Goal: Information Seeking & Learning: Check status

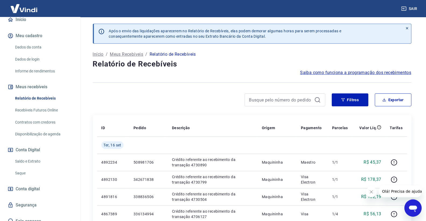
scroll to position [60, 0]
click at [40, 162] on link "Saldo e Extrato" at bounding box center [43, 160] width 61 height 11
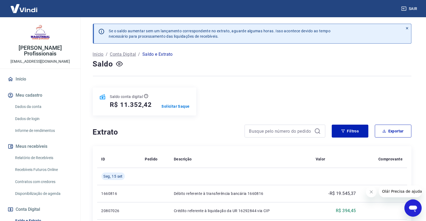
click at [15, 83] on link "Início" at bounding box center [39, 79] width 67 height 12
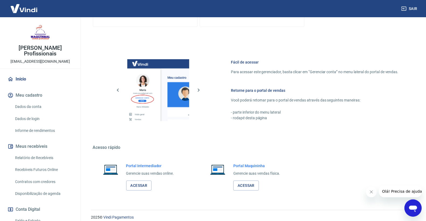
scroll to position [198, 0]
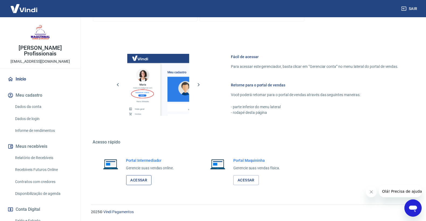
click at [135, 181] on link "Acessar" at bounding box center [139, 180] width 26 height 10
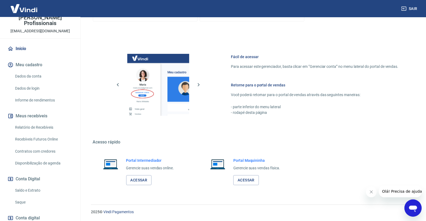
scroll to position [65, 0]
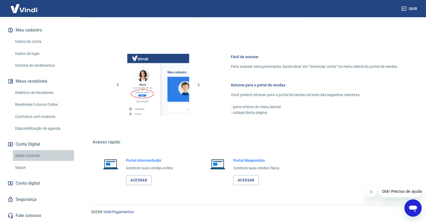
click at [48, 150] on link "Saldo e Extrato" at bounding box center [43, 155] width 61 height 11
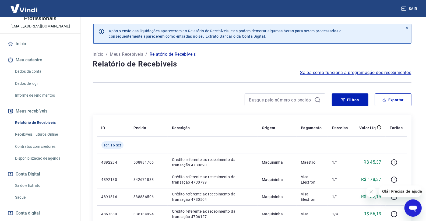
scroll to position [60, 0]
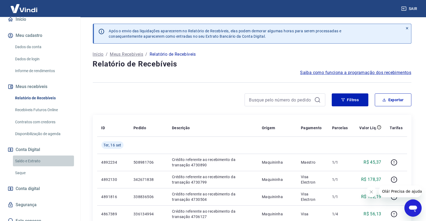
click at [47, 162] on link "Saldo e Extrato" at bounding box center [43, 160] width 61 height 11
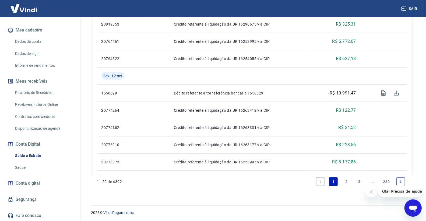
scroll to position [377, 0]
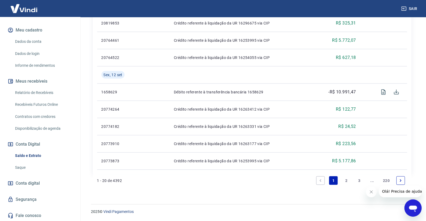
click at [344, 179] on link "2" at bounding box center [346, 180] width 9 height 9
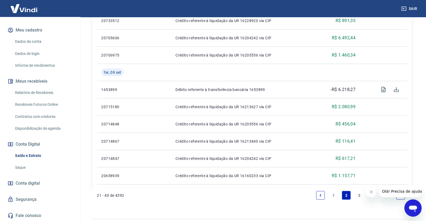
scroll to position [411, 0]
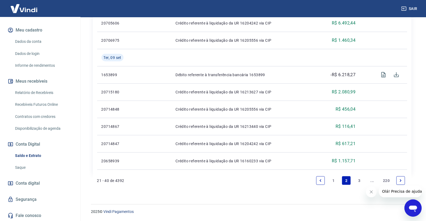
click at [333, 178] on link "1" at bounding box center [333, 180] width 9 height 9
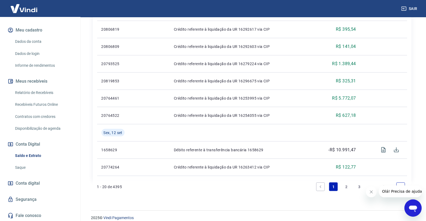
scroll to position [388, 0]
